Goal: Transaction & Acquisition: Book appointment/travel/reservation

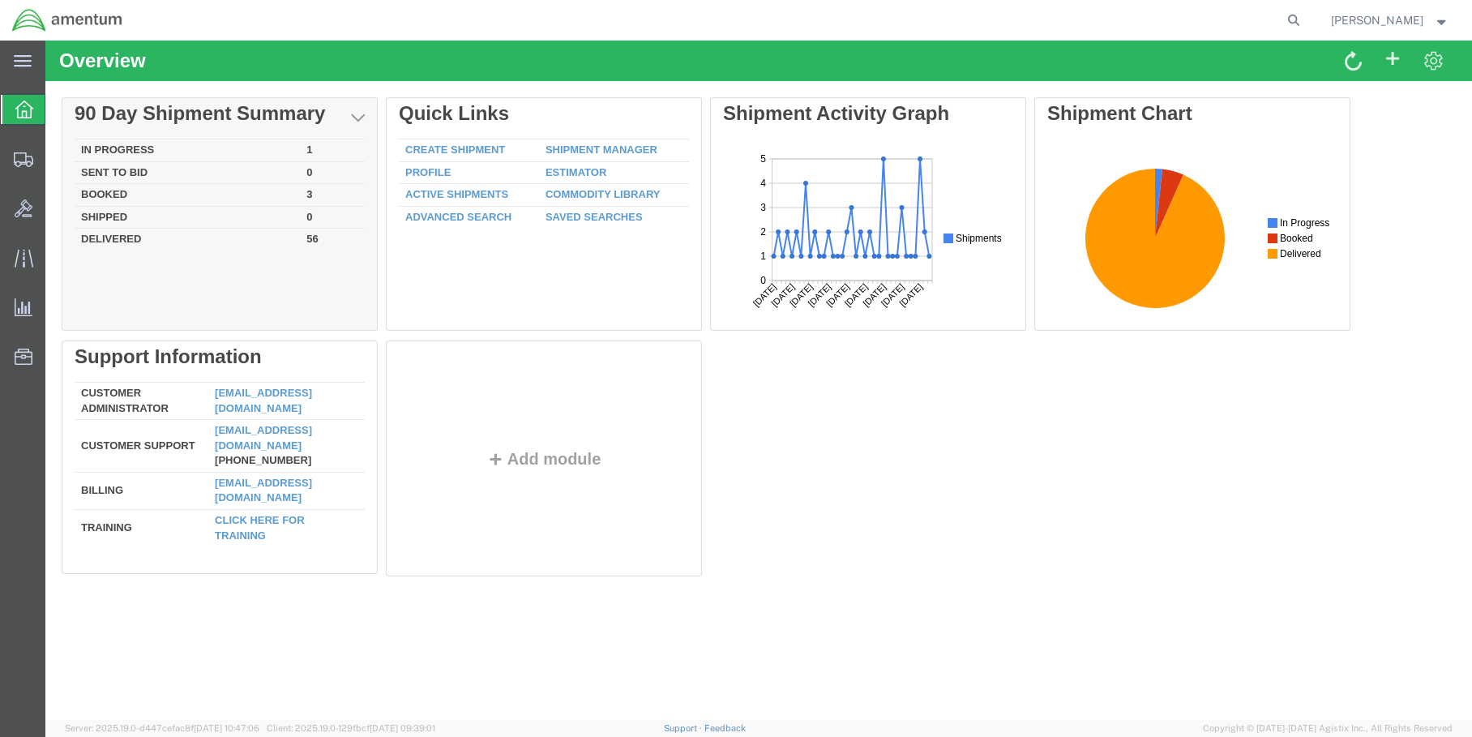
click at [165, 152] on td "In Progress" at bounding box center [187, 150] width 225 height 23
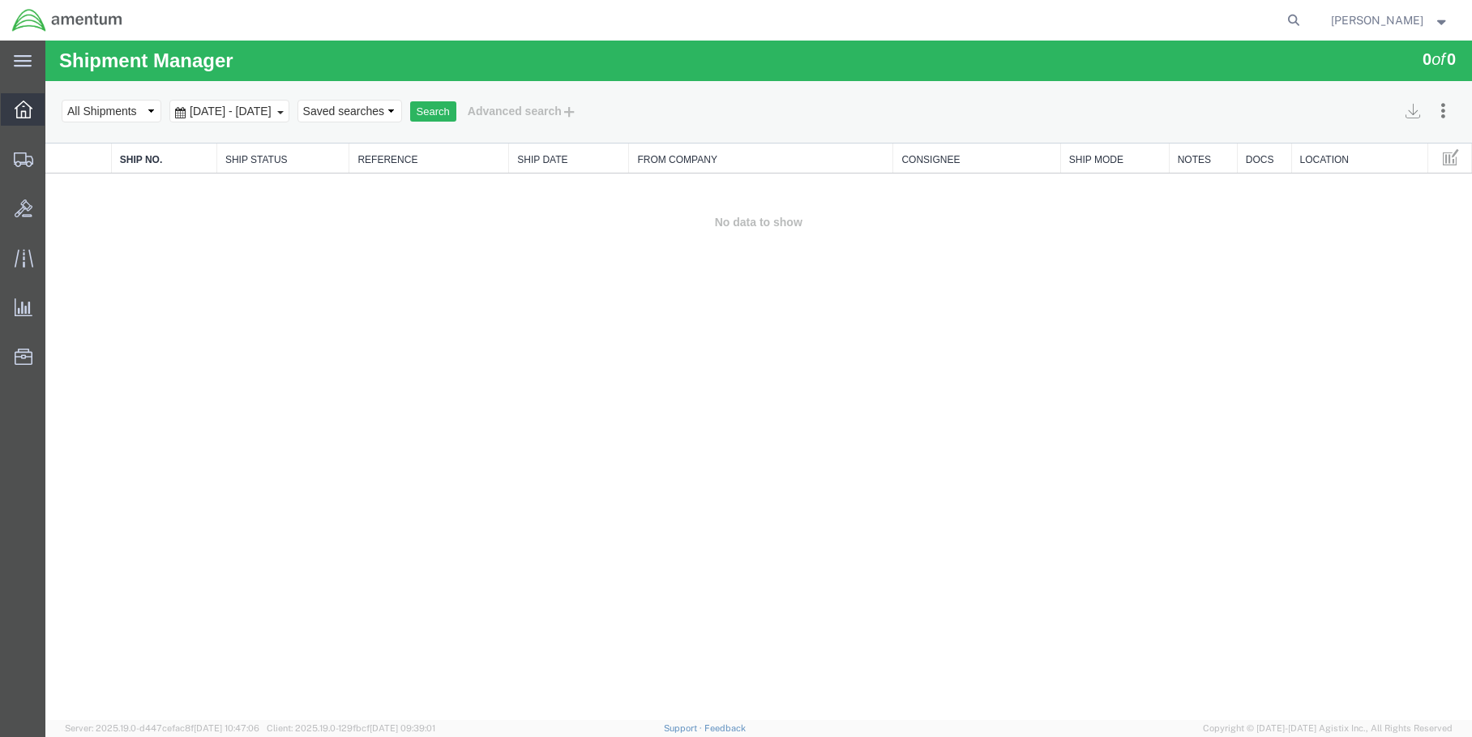
click at [47, 111] on span "Overview" at bounding box center [50, 109] width 11 height 32
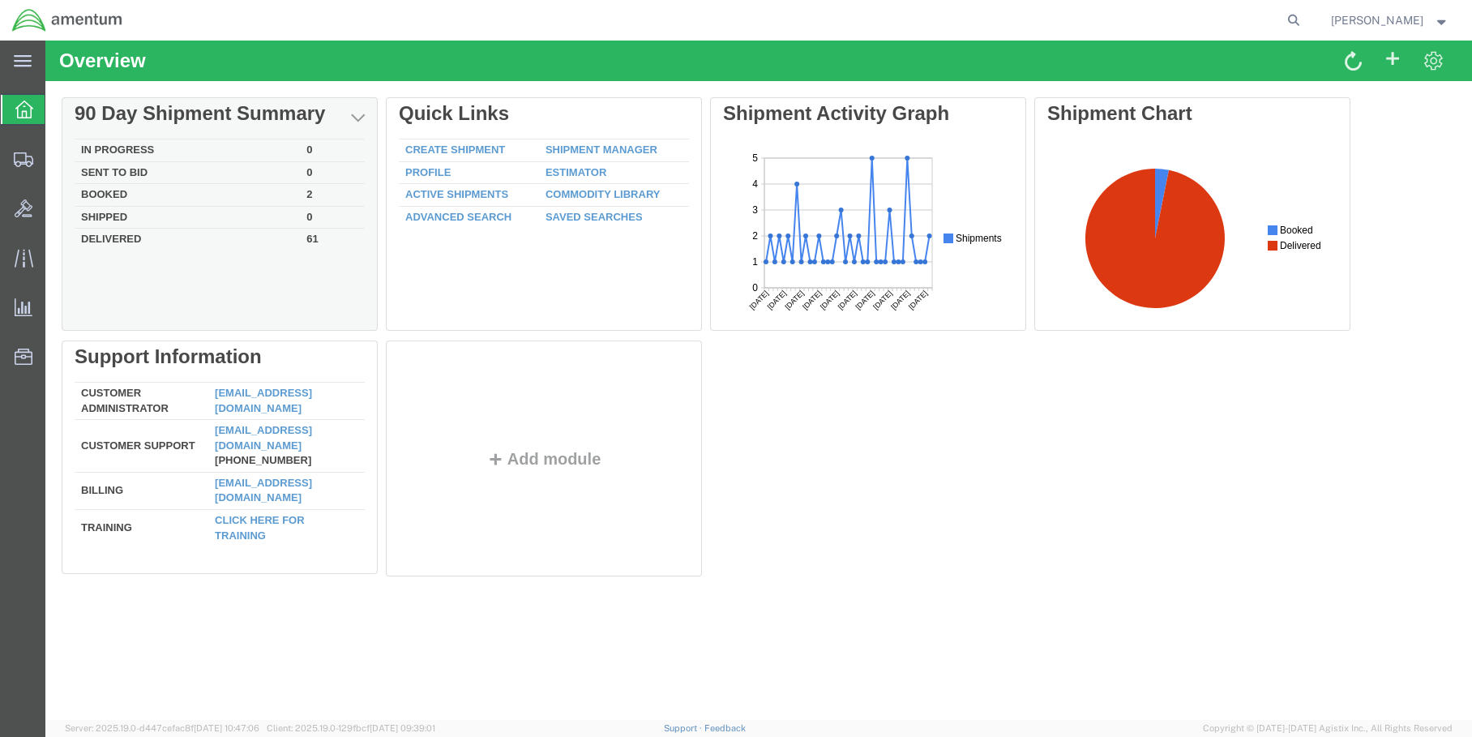
click at [142, 154] on td "In Progress" at bounding box center [187, 150] width 225 height 23
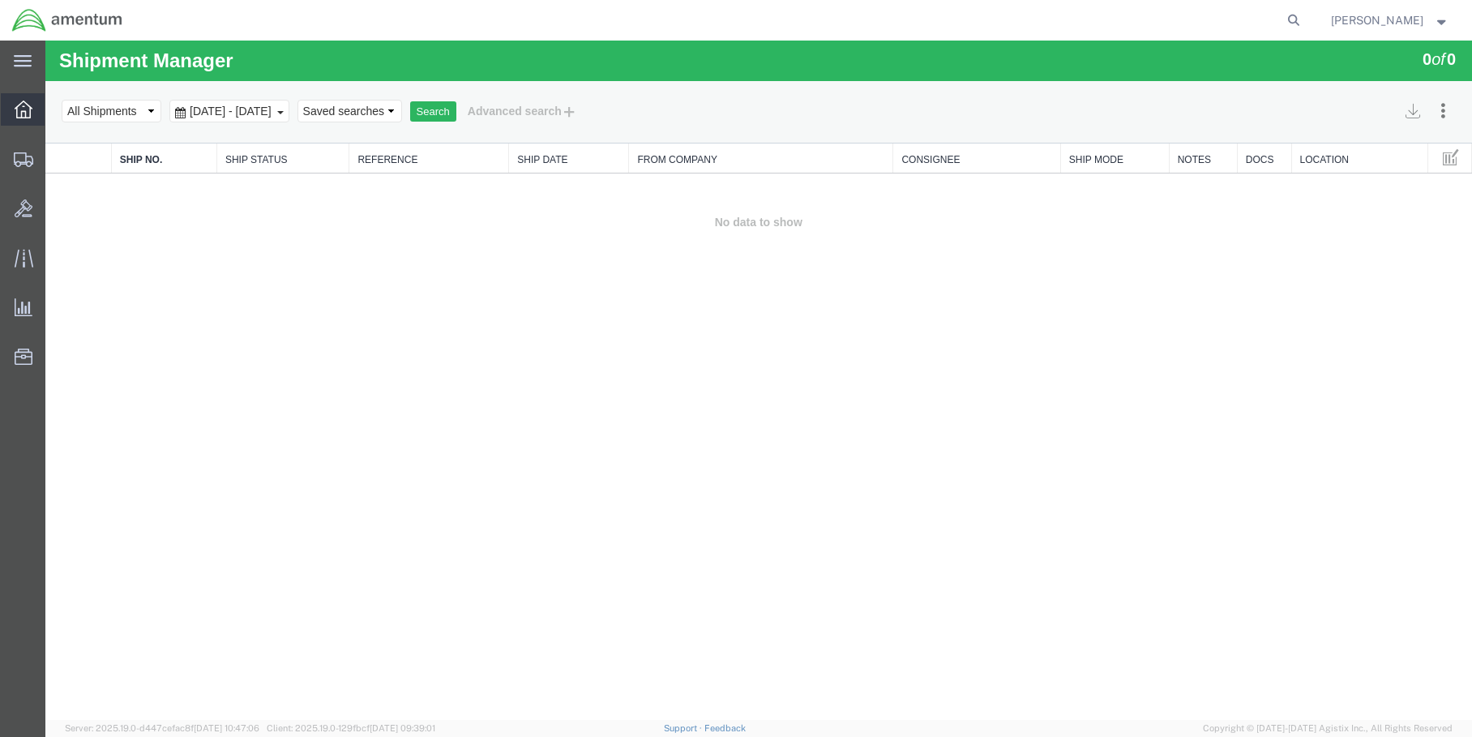
click at [56, 115] on span "Overview" at bounding box center [50, 109] width 11 height 32
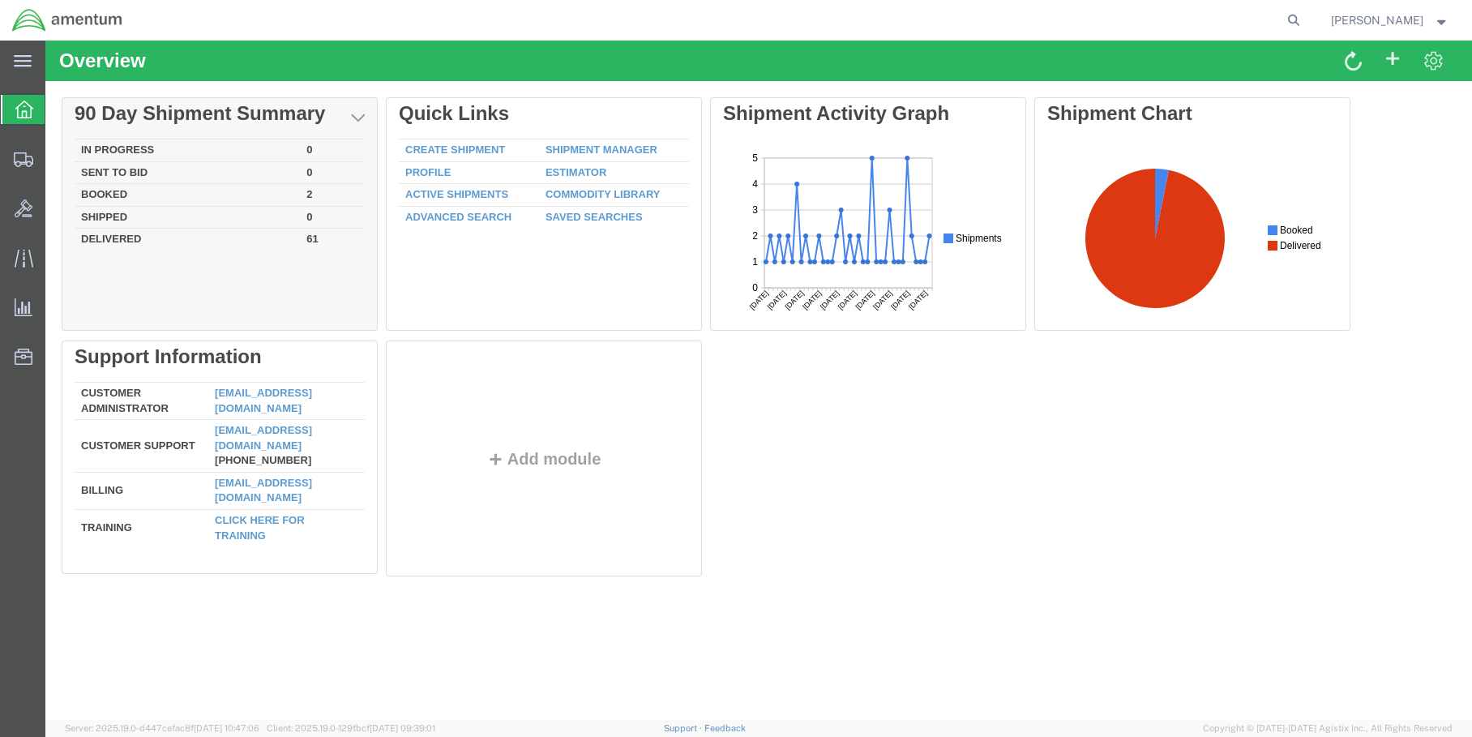
click at [126, 143] on td "In Progress" at bounding box center [187, 150] width 225 height 23
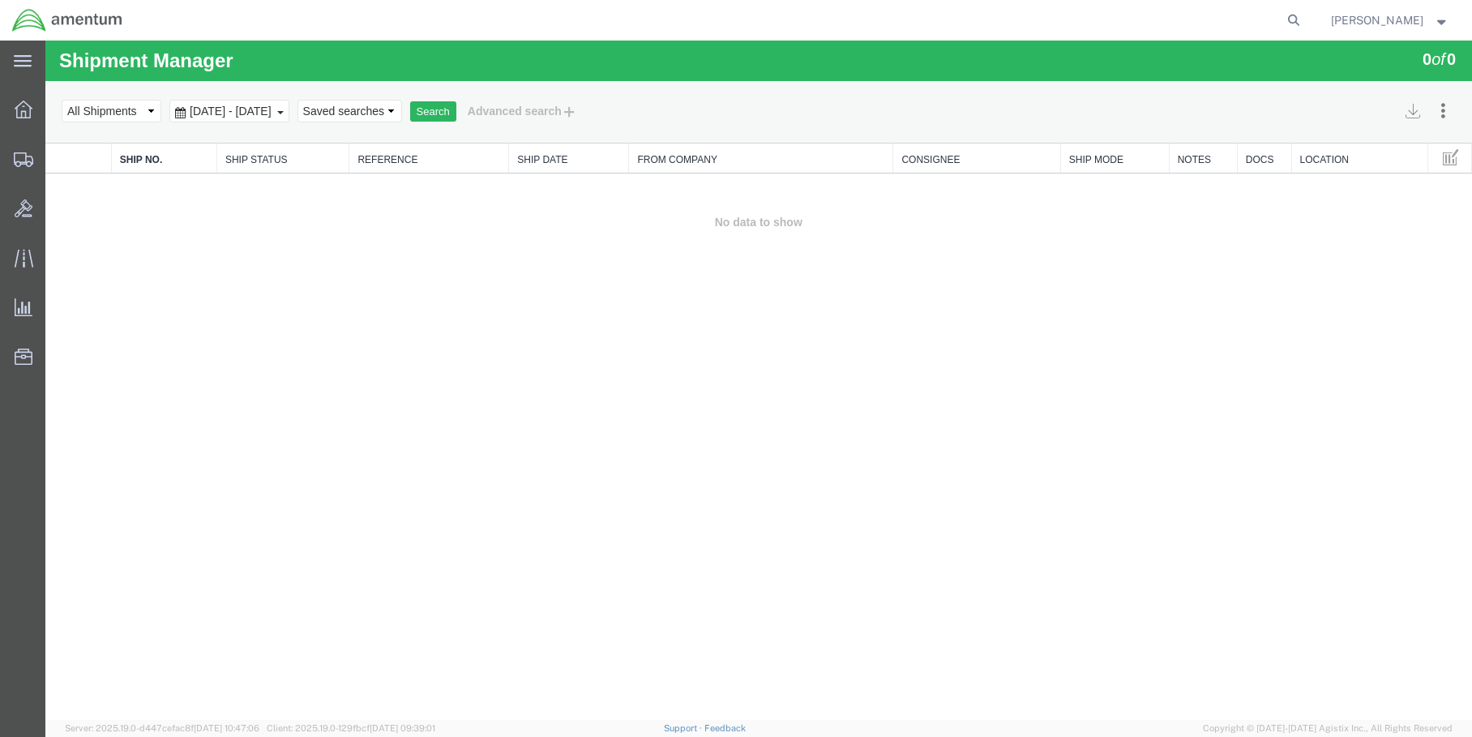
click at [18, 129] on ul "Overview Shipments Shipment Manager Create Shipment Create from Template Estima…" at bounding box center [22, 241] width 45 height 297
click at [20, 123] on div at bounding box center [23, 109] width 45 height 32
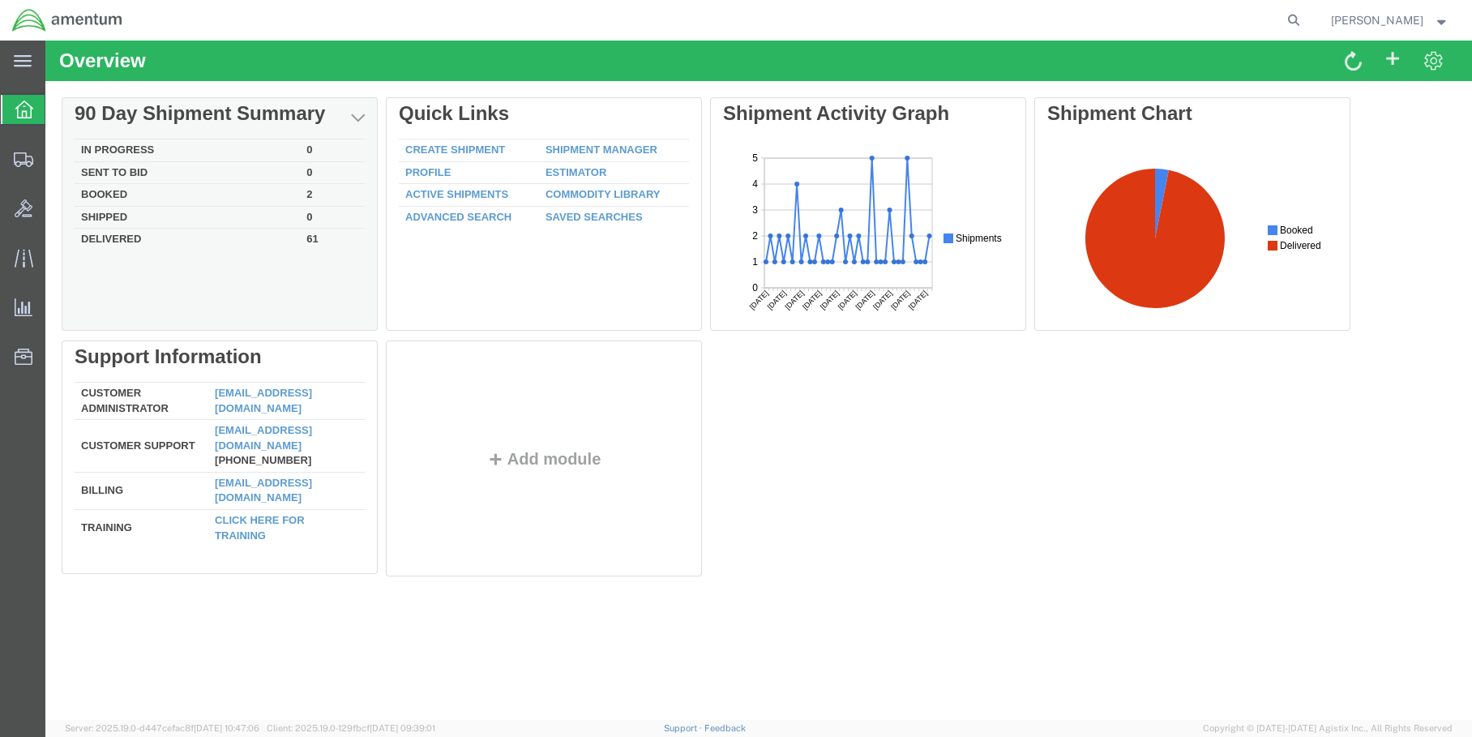
click at [140, 148] on td "In Progress" at bounding box center [187, 150] width 225 height 23
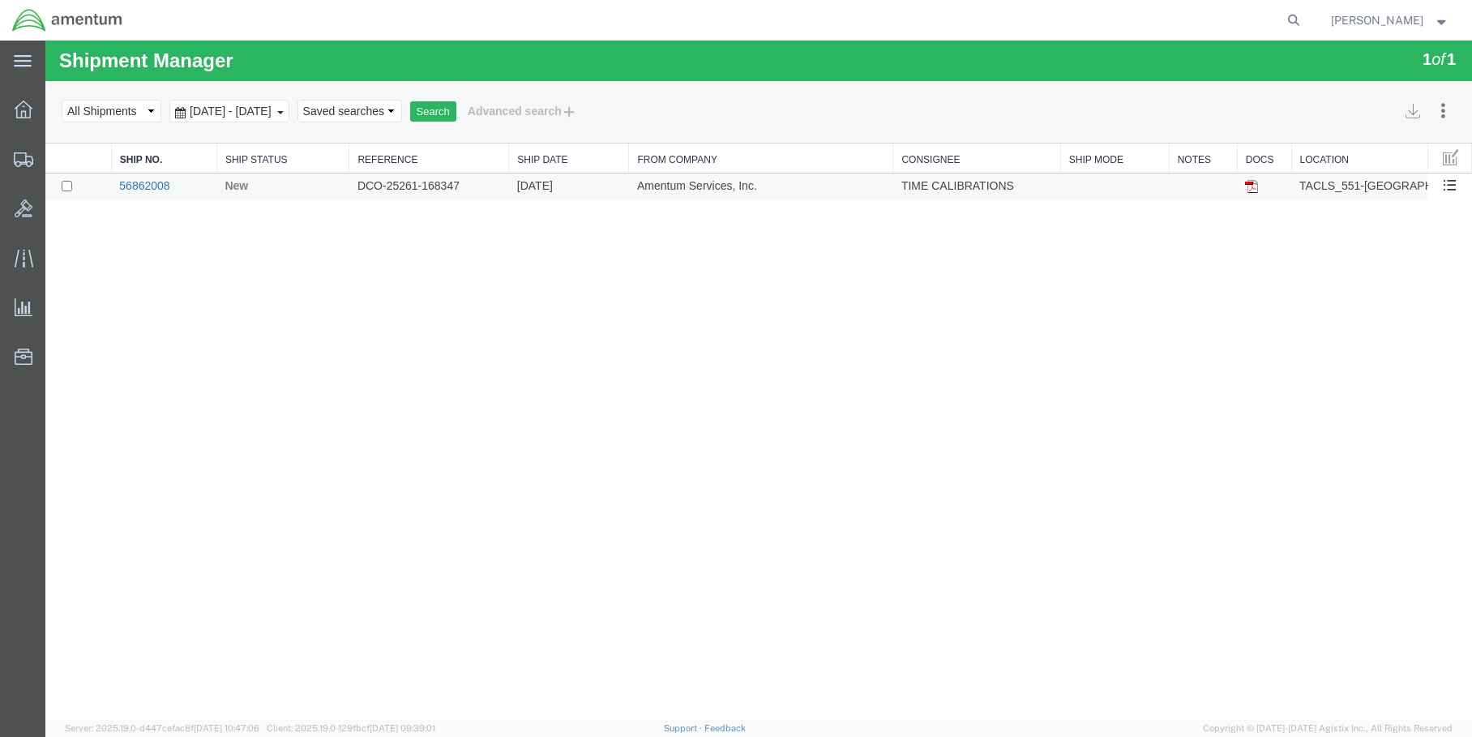
click at [139, 181] on link "56862008" at bounding box center [144, 185] width 50 height 13
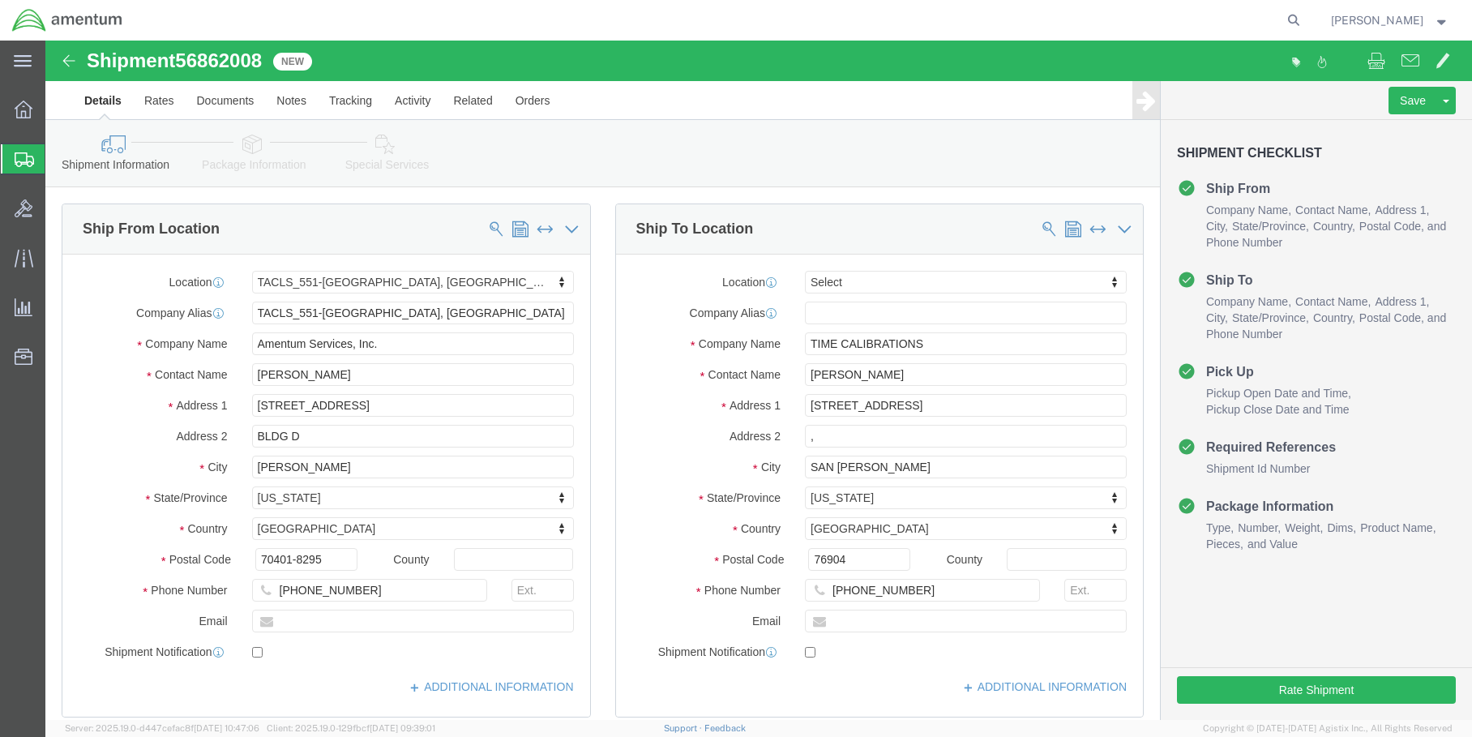
select select "42695"
select select
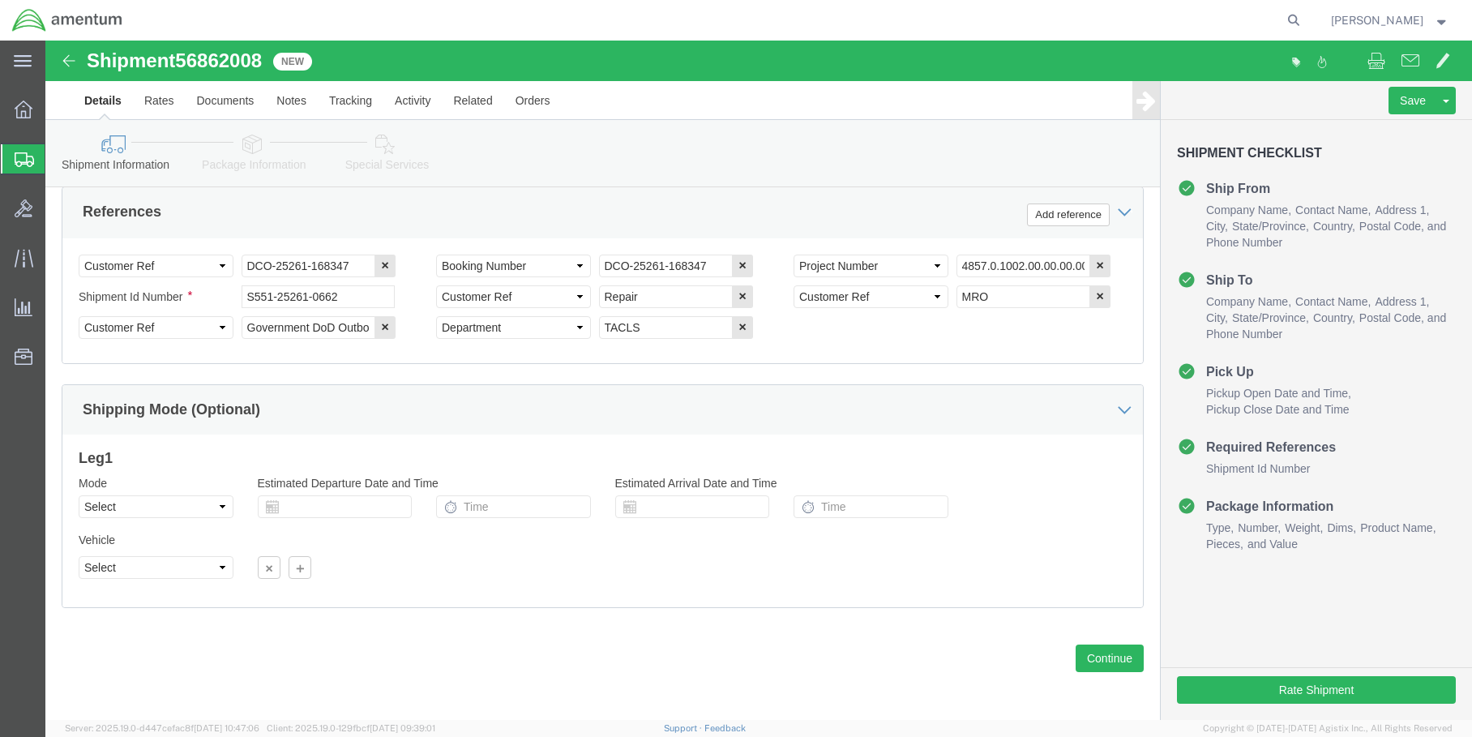
scroll to position [774, 0]
click button "Rate Shipment"
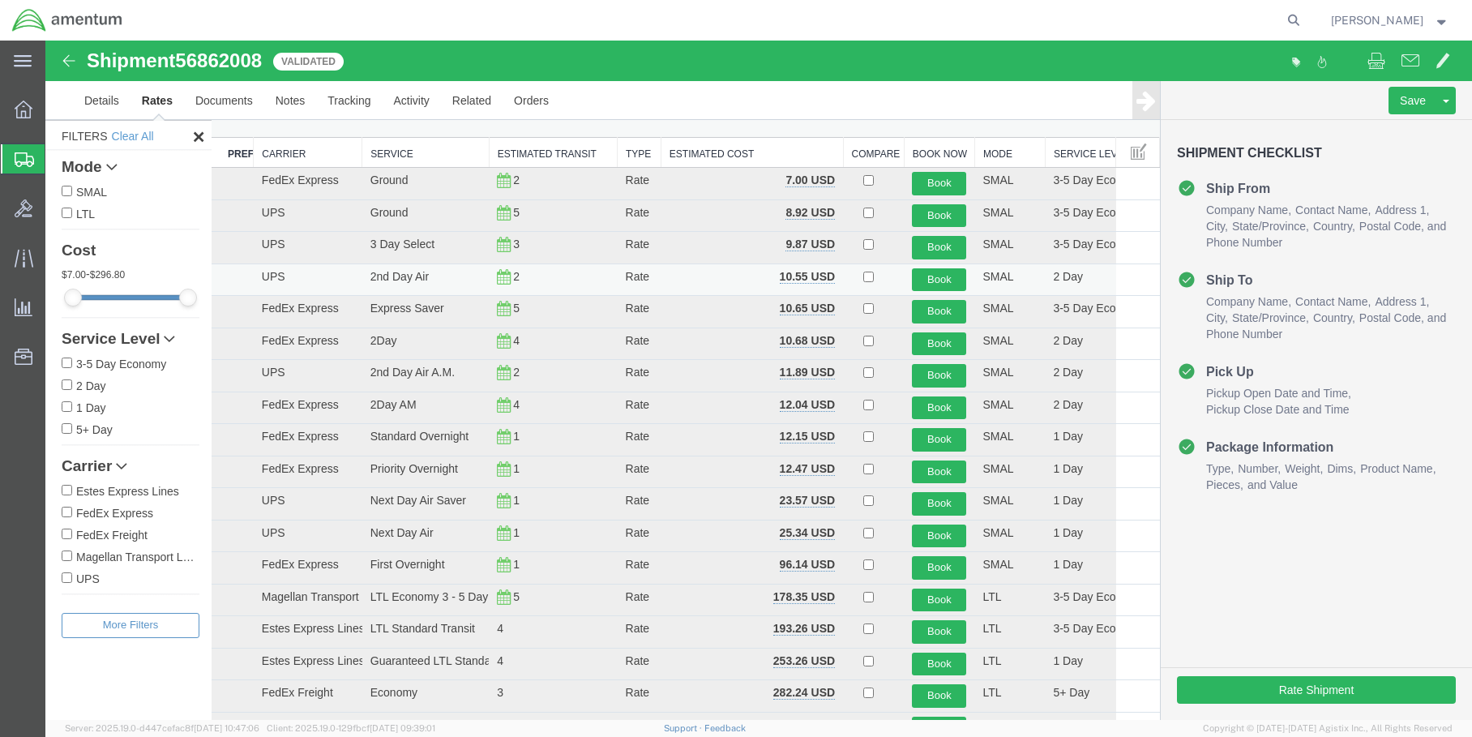
scroll to position [0, 0]
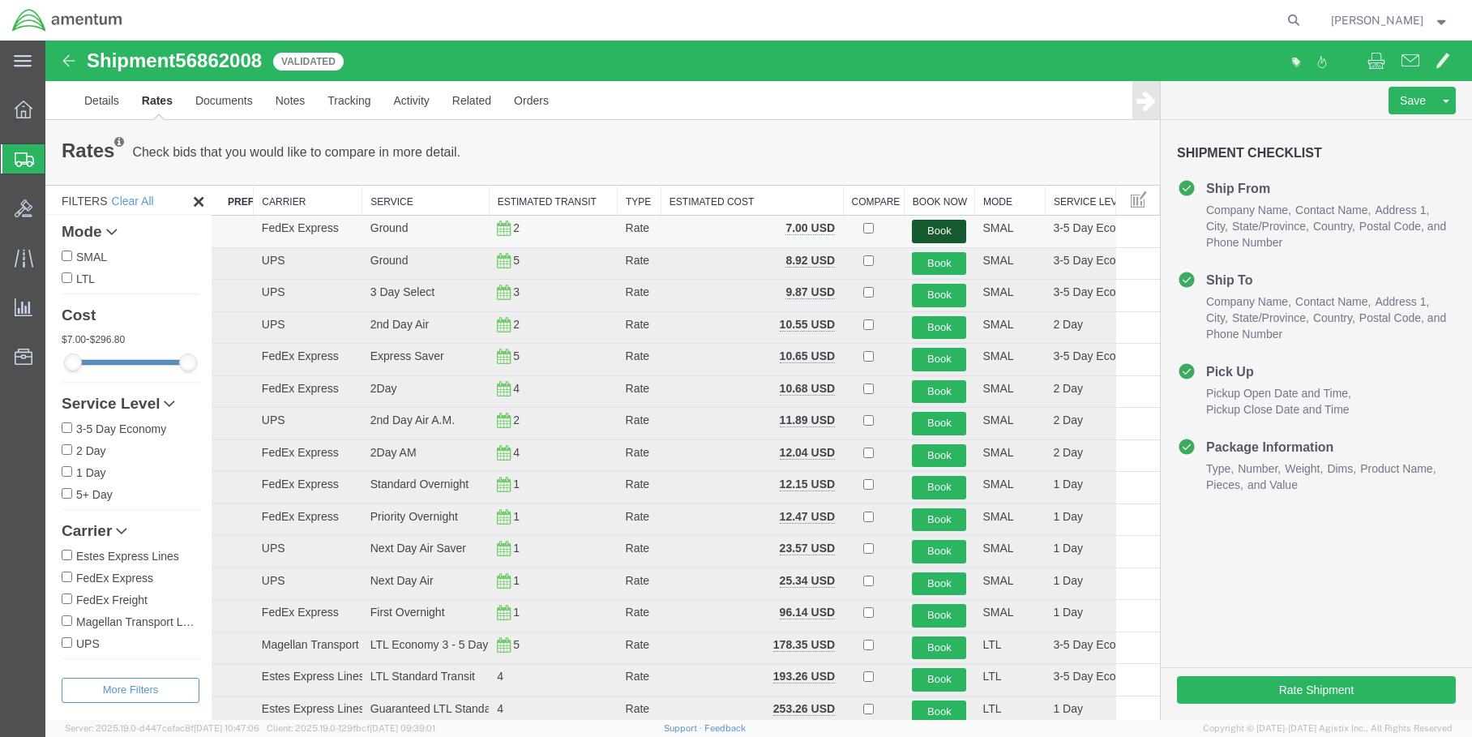
click at [936, 232] on button "Book" at bounding box center [939, 232] width 54 height 24
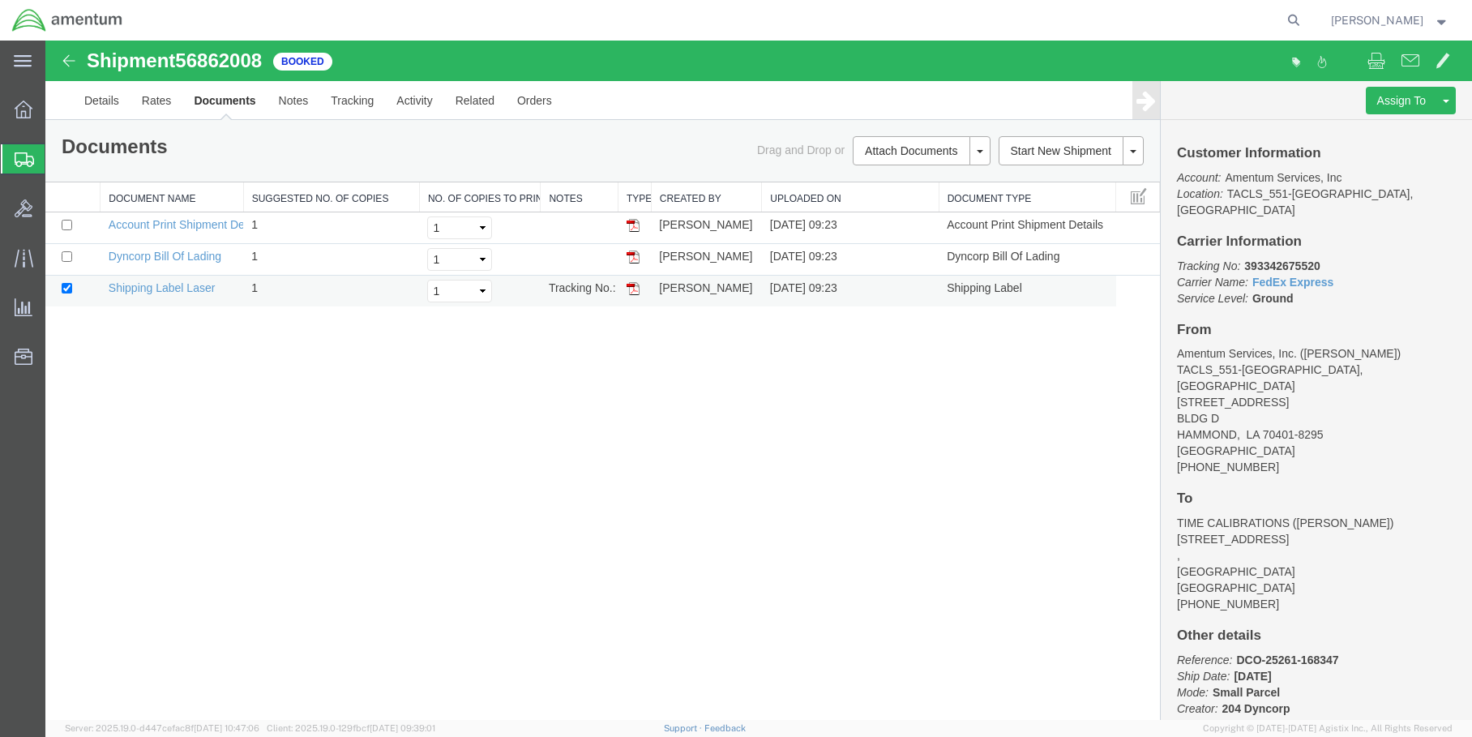
click at [638, 289] on img at bounding box center [632, 288] width 13 height 13
click at [634, 262] on img at bounding box center [632, 256] width 13 height 13
click at [635, 228] on img at bounding box center [632, 225] width 13 height 13
click at [21, 121] on div at bounding box center [23, 109] width 45 height 32
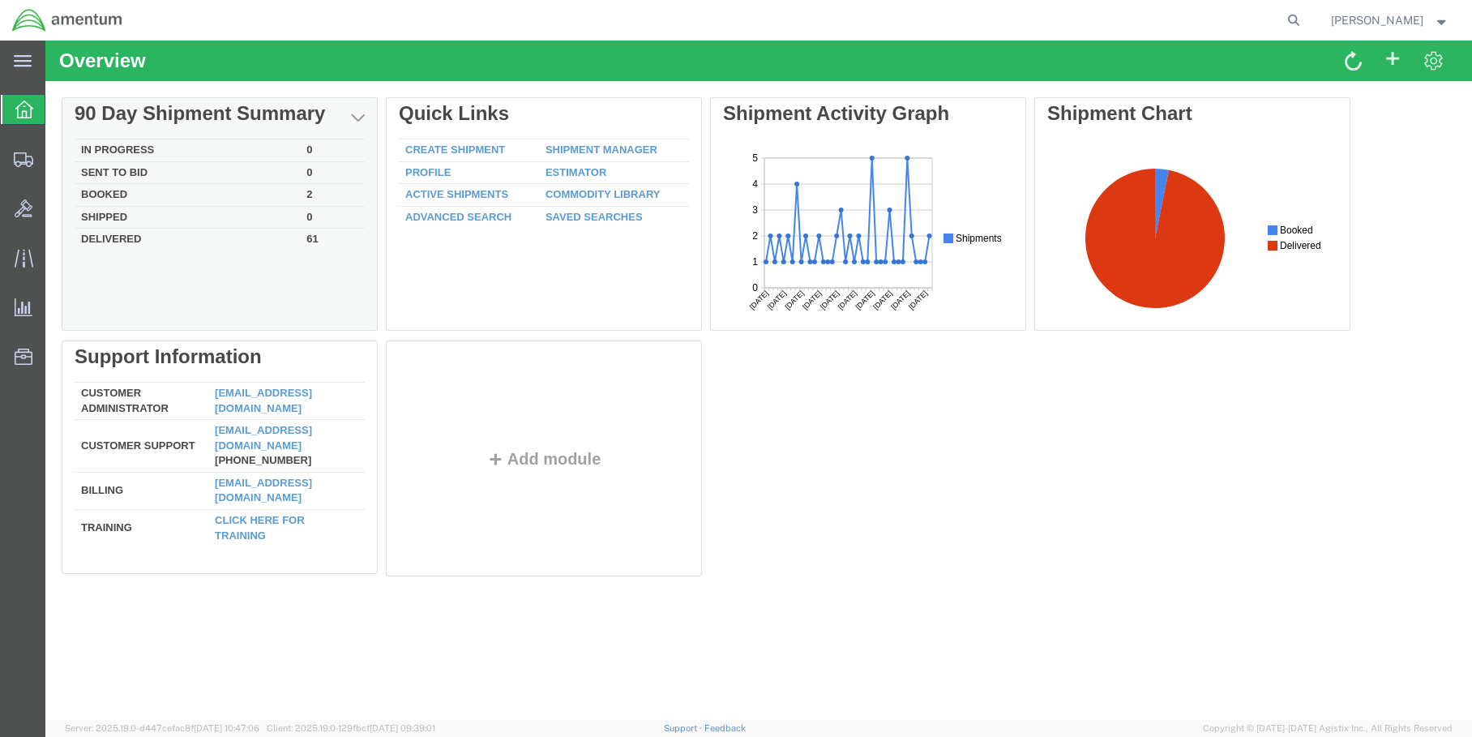
click at [127, 154] on td "In Progress" at bounding box center [187, 150] width 225 height 23
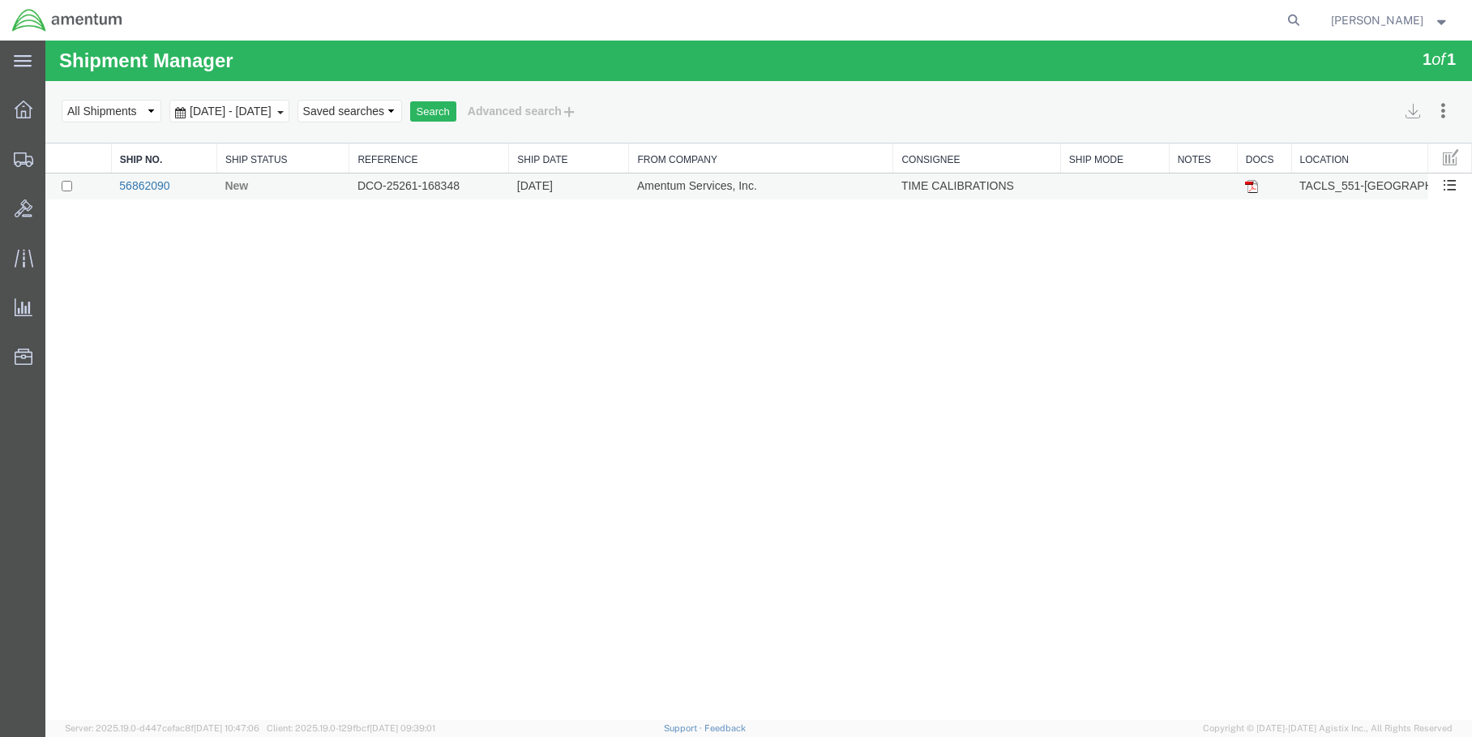
click at [133, 189] on link "56862090" at bounding box center [144, 185] width 50 height 13
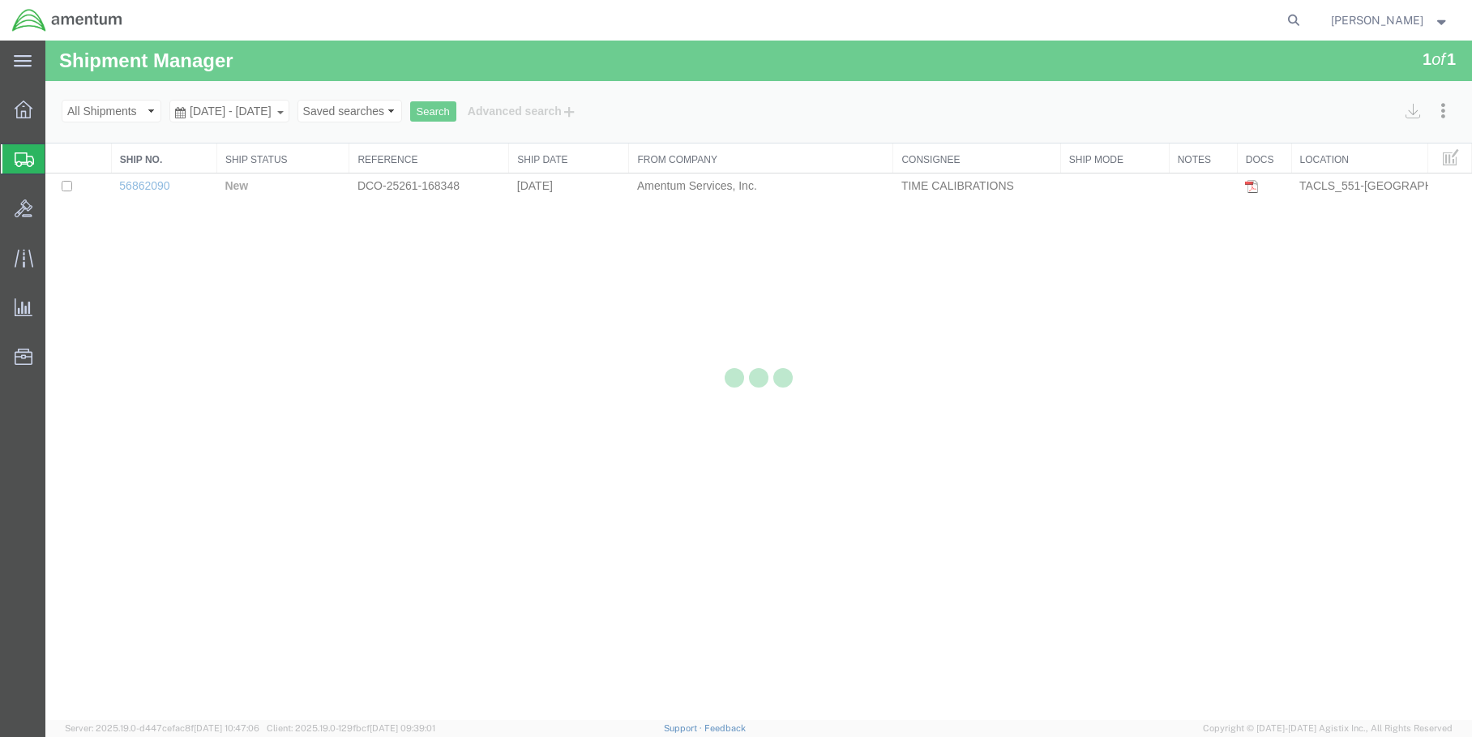
select select "42695"
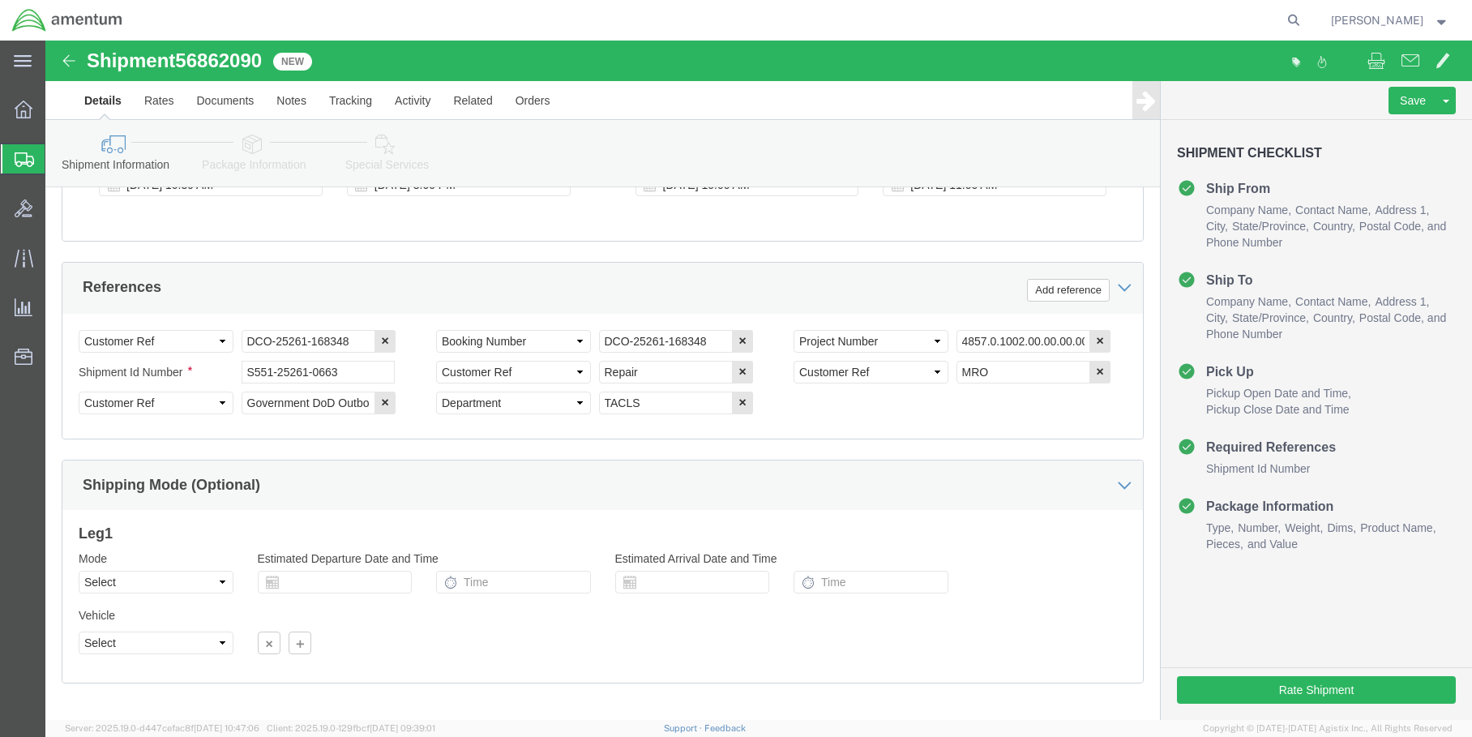
scroll to position [729, 0]
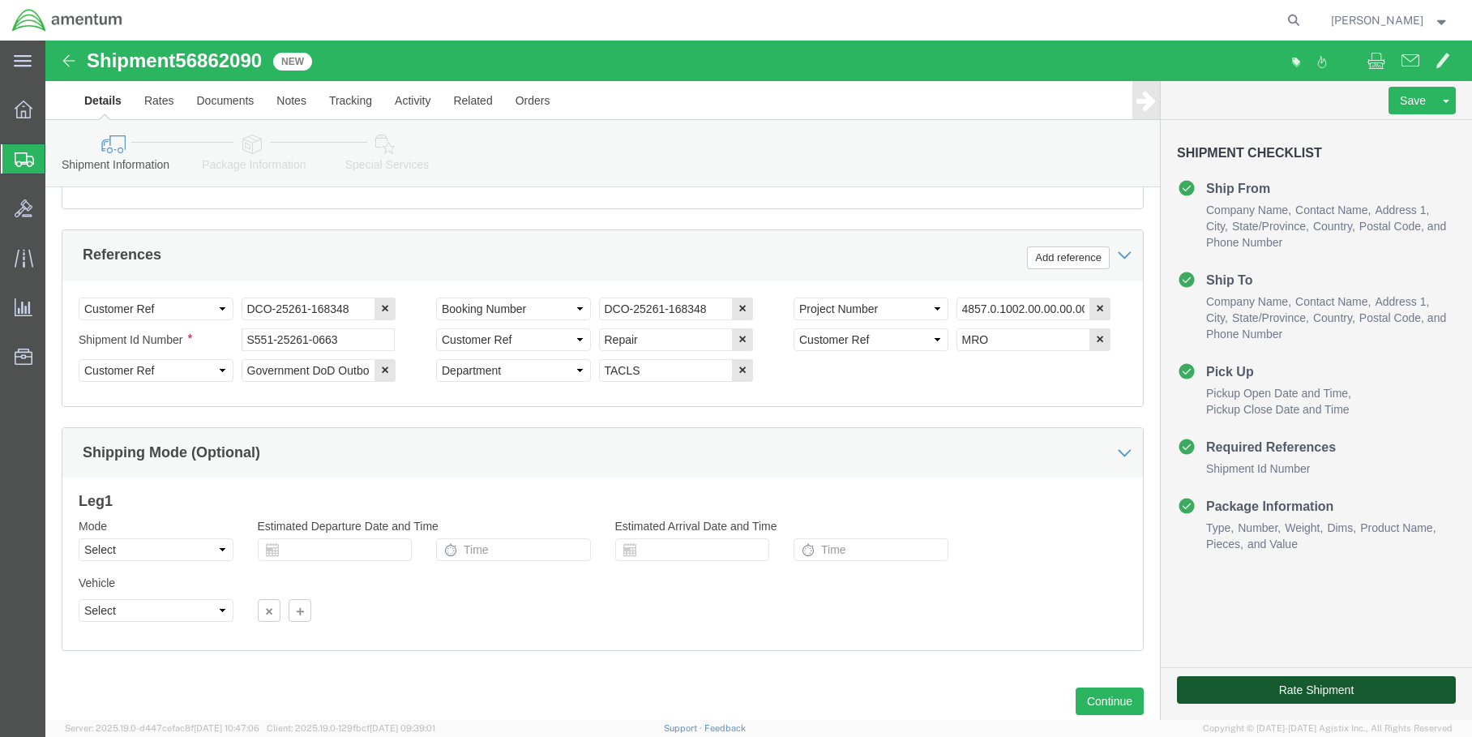
click button "Rate Shipment"
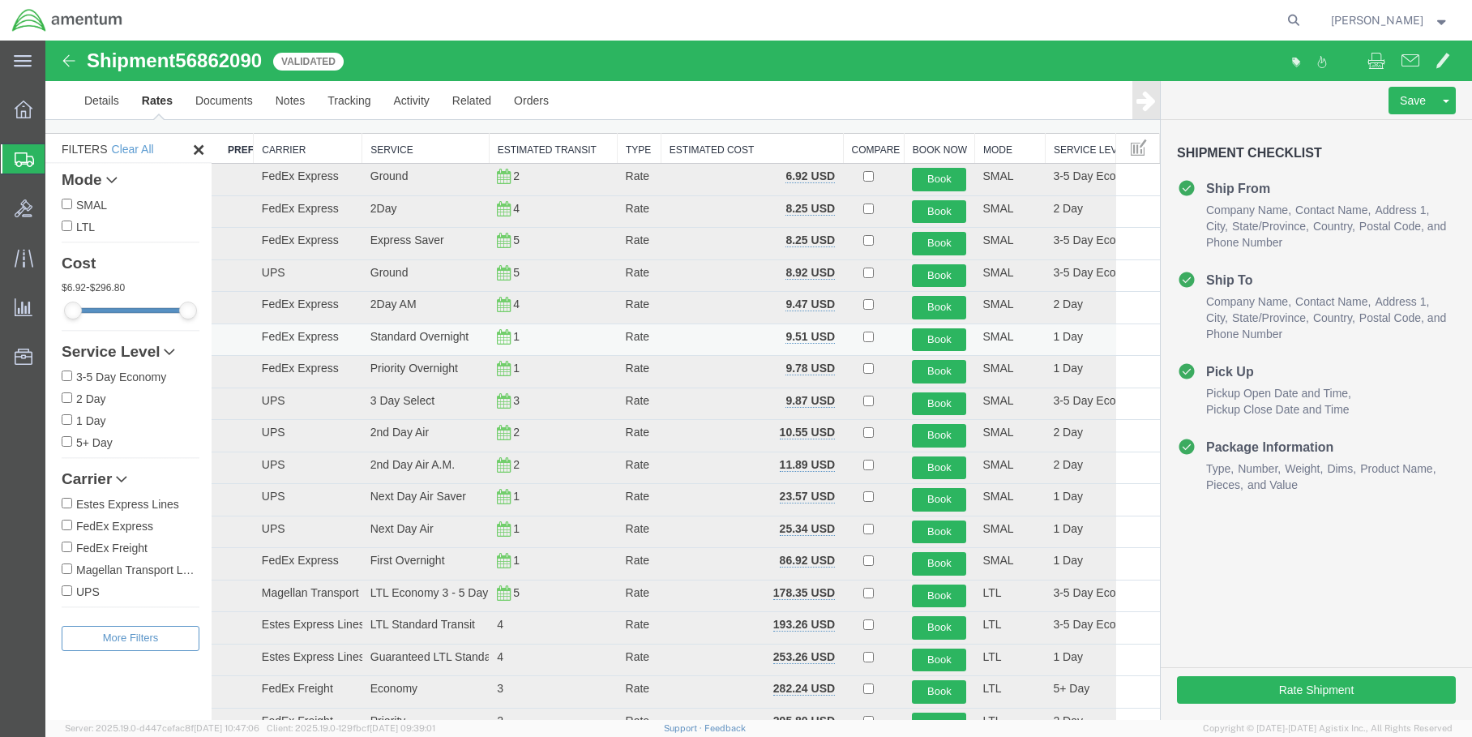
scroll to position [0, 0]
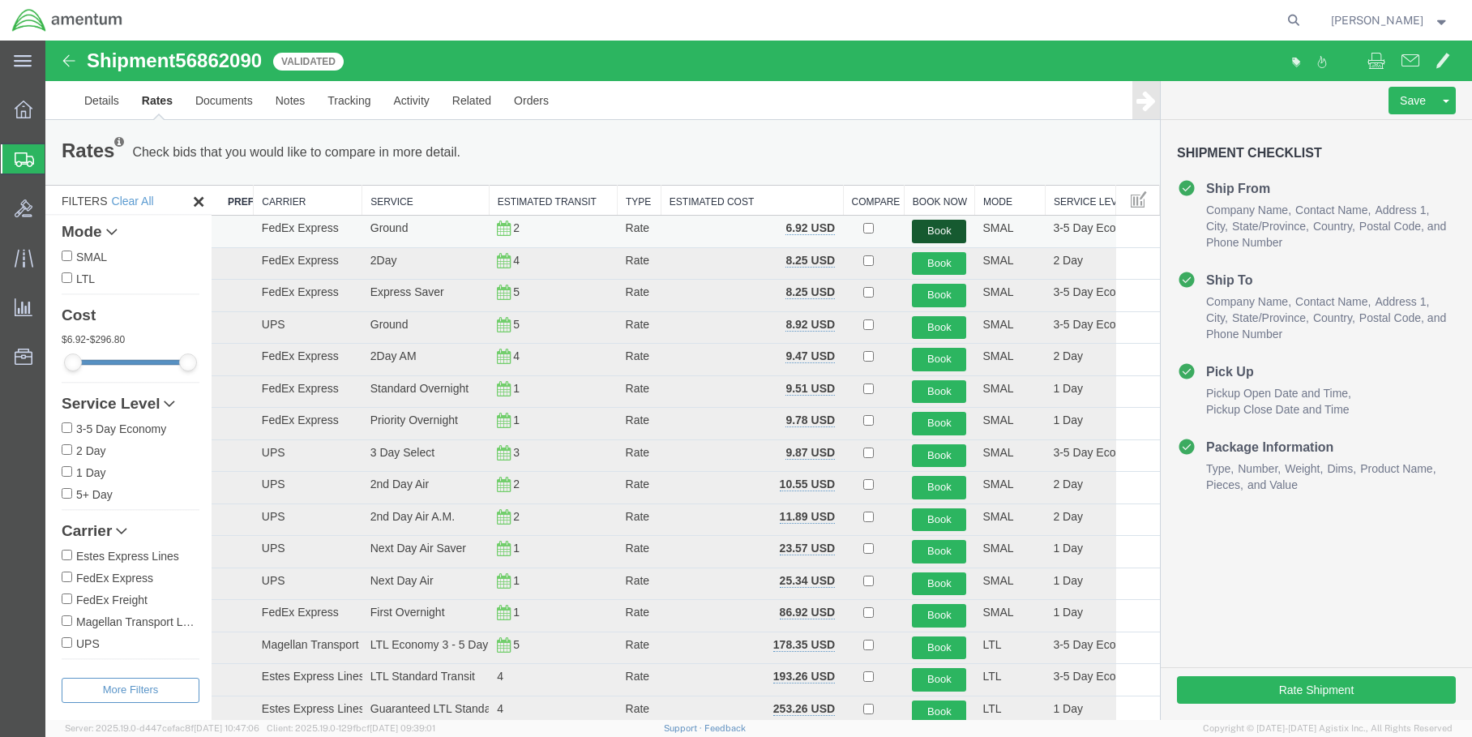
click at [928, 229] on button "Book" at bounding box center [939, 232] width 54 height 24
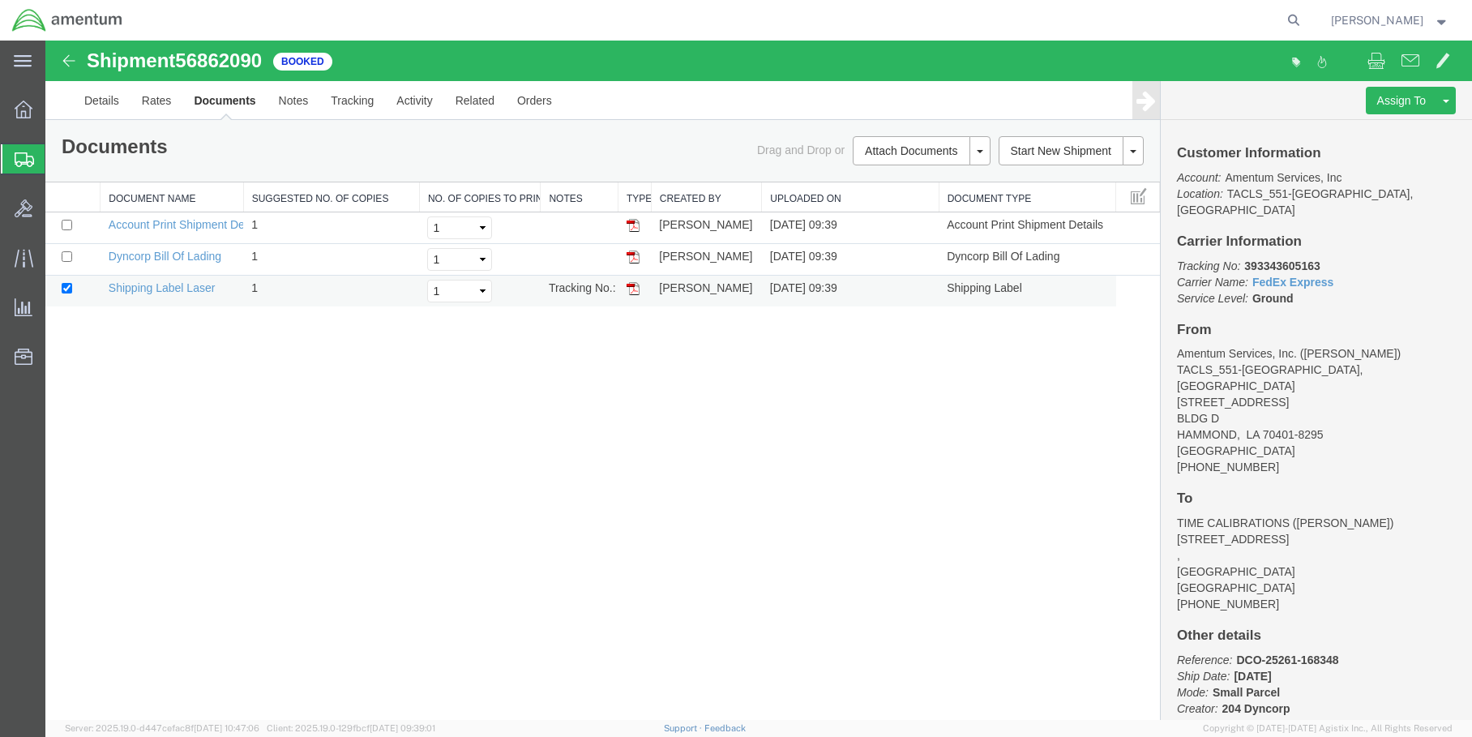
click at [635, 289] on img at bounding box center [632, 288] width 13 height 13
click at [637, 257] on img at bounding box center [632, 256] width 13 height 13
drag, startPoint x: 635, startPoint y: 220, endPoint x: 912, endPoint y: 232, distance: 278.2
click at [635, 220] on img at bounding box center [632, 225] width 13 height 13
